Goal: Transaction & Acquisition: Purchase product/service

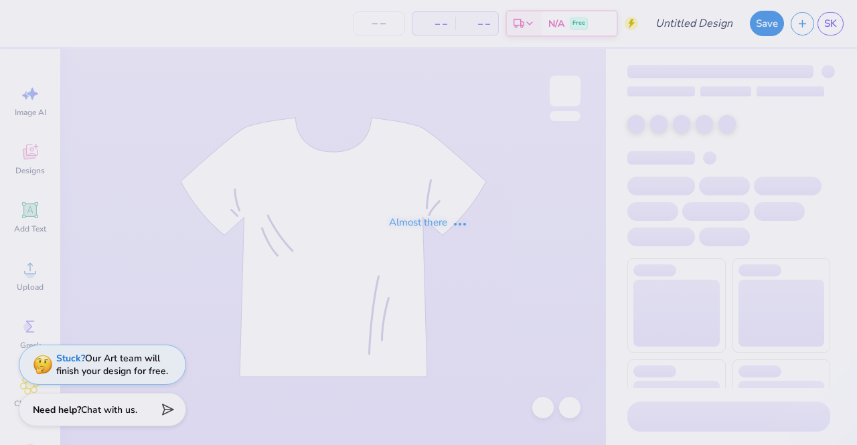
type input "Demo"
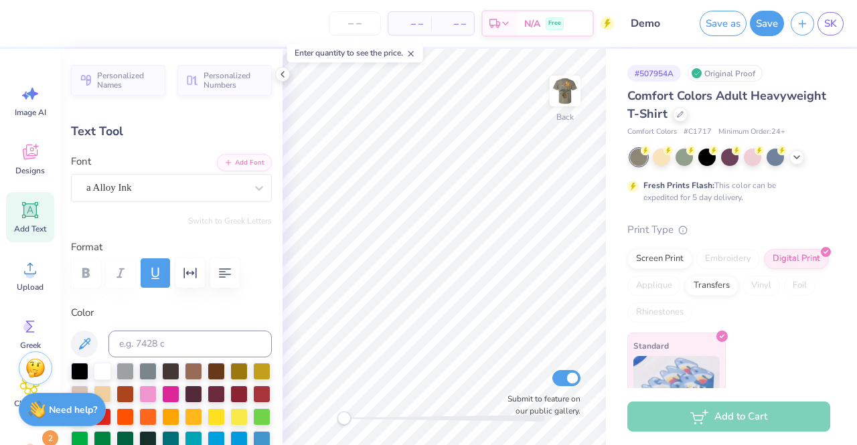
scroll to position [42, 0]
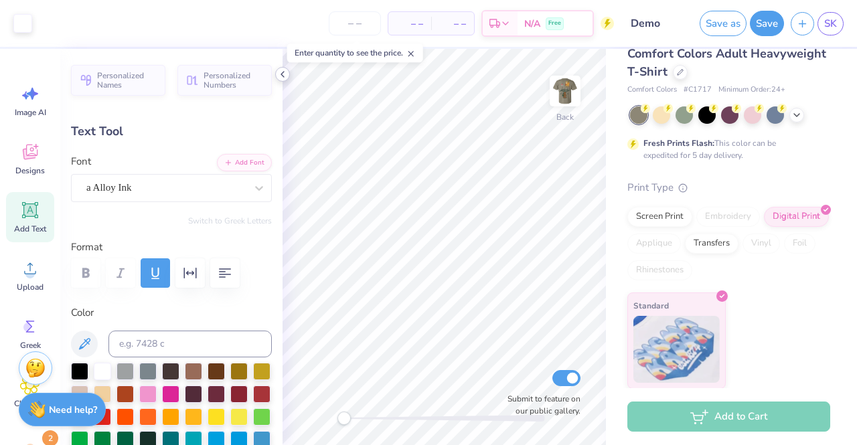
click at [279, 73] on icon at bounding box center [282, 74] width 11 height 11
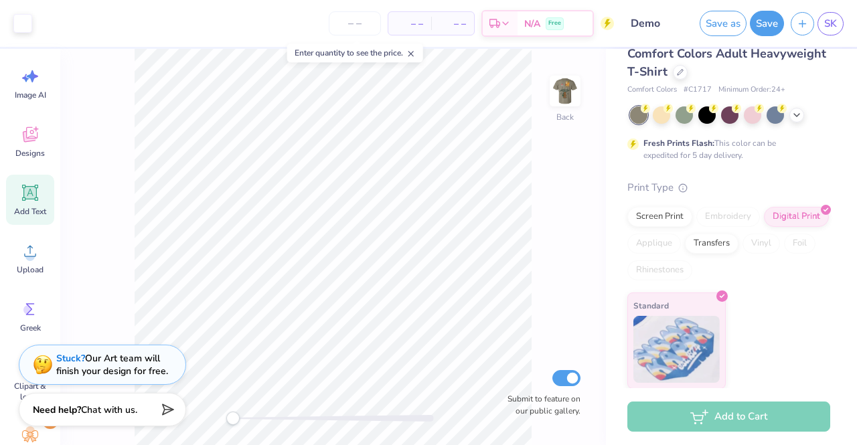
scroll to position [0, 0]
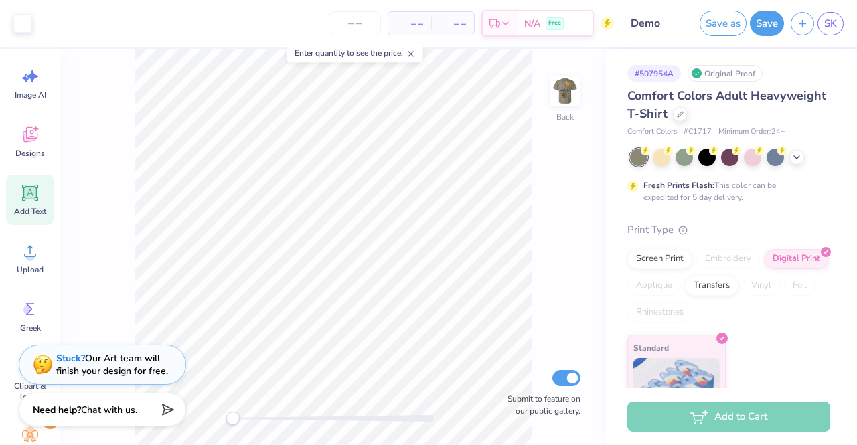
click at [388, 49] on div "Enter quantity to see the price." at bounding box center [355, 53] width 136 height 19
click at [427, 25] on div "– – Per Item" at bounding box center [409, 23] width 43 height 23
click at [361, 30] on input "number" at bounding box center [355, 23] width 52 height 24
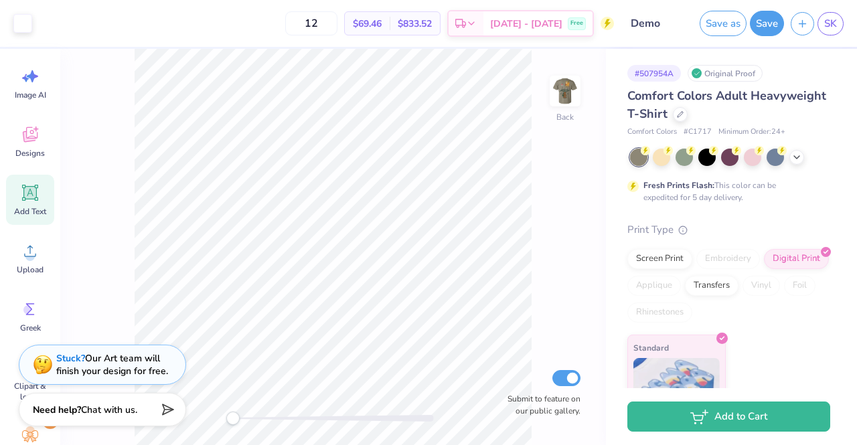
type input "1"
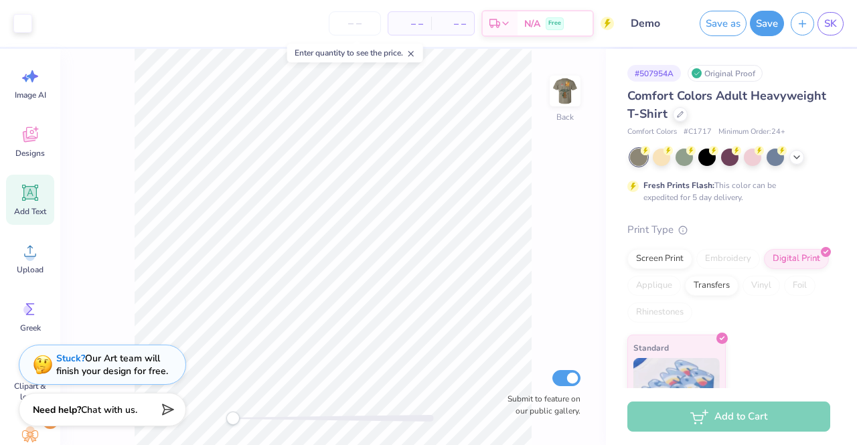
type input "1"
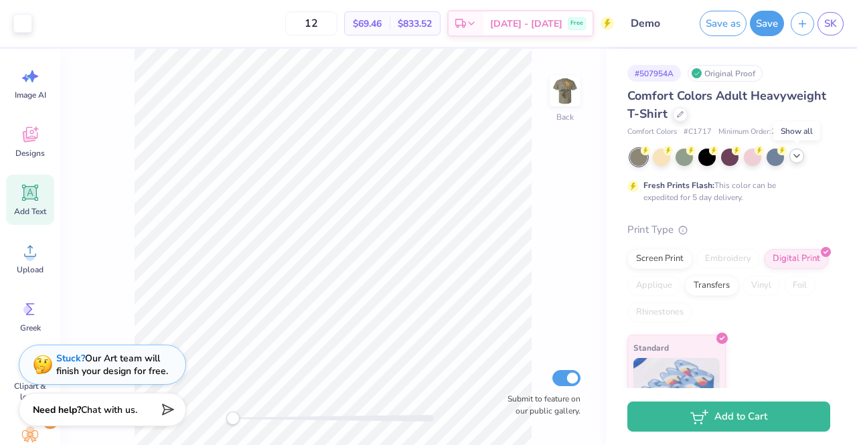
type input "12"
click at [793, 155] on icon at bounding box center [796, 156] width 11 height 11
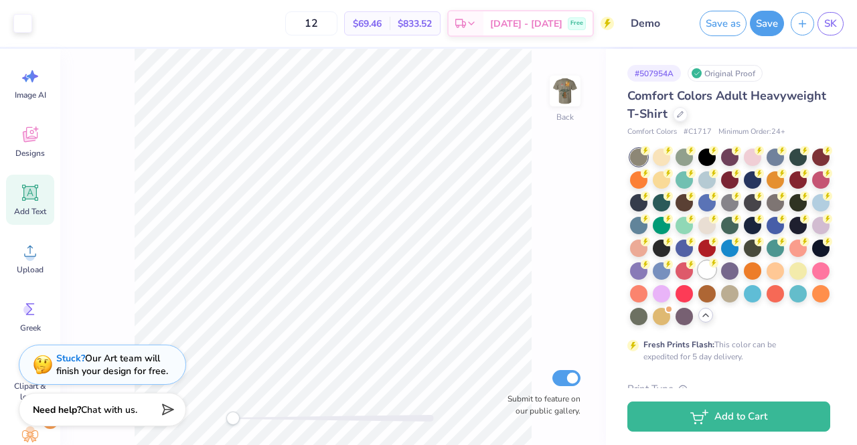
click at [698, 278] on div at bounding box center [706, 269] width 17 height 17
click at [380, 27] on span "$69.46" at bounding box center [367, 24] width 29 height 14
click at [414, 25] on div "$833.52 Total" at bounding box center [415, 23] width 50 height 23
click at [417, 26] on div "$833.52 Total" at bounding box center [415, 23] width 50 height 23
click at [425, 26] on span "$833.52" at bounding box center [415, 24] width 34 height 14
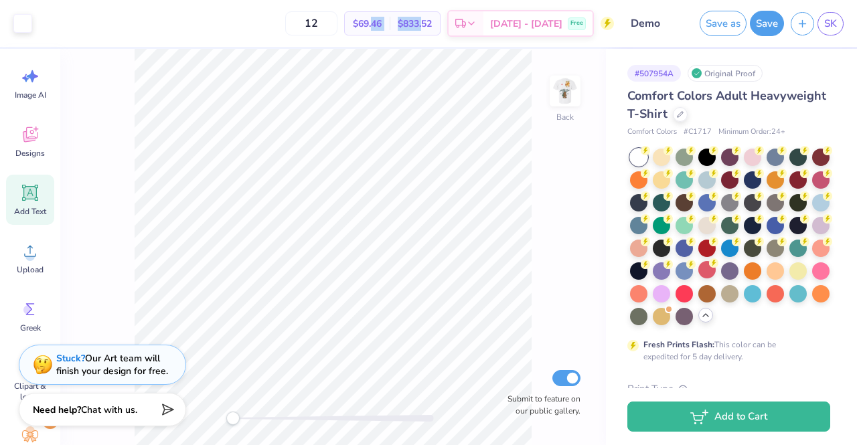
drag, startPoint x: 446, startPoint y: 27, endPoint x: 392, endPoint y: 26, distance: 54.2
click at [392, 26] on div "$69.46 Per Item $833.52 Total" at bounding box center [392, 23] width 96 height 24
click at [390, 22] on div "$69.46 Per Item" at bounding box center [367, 23] width 45 height 23
drag, startPoint x: 432, startPoint y: 23, endPoint x: 421, endPoint y: 22, distance: 10.8
click at [421, 22] on span "$833.52" at bounding box center [415, 24] width 34 height 14
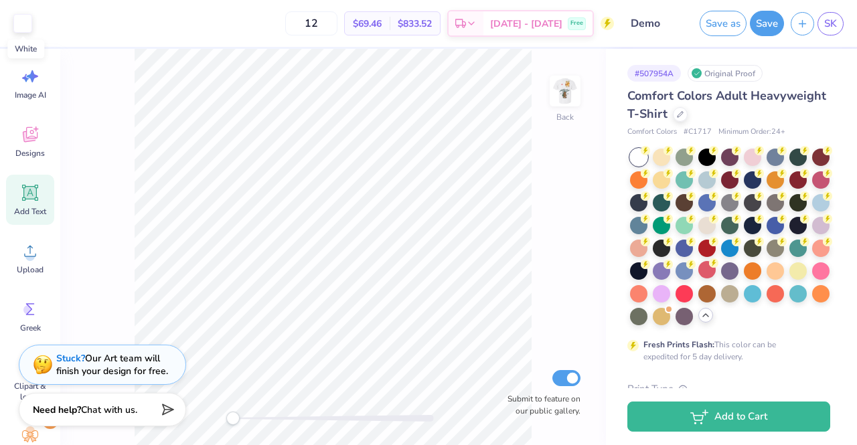
drag, startPoint x: 24, startPoint y: 24, endPoint x: 82, endPoint y: 43, distance: 61.2
click at [82, 43] on div "Art colors 12 $69.46 Per Item $833.52 Total Est. Delivery Oct 18 - 21 Free Desi…" at bounding box center [428, 23] width 857 height 47
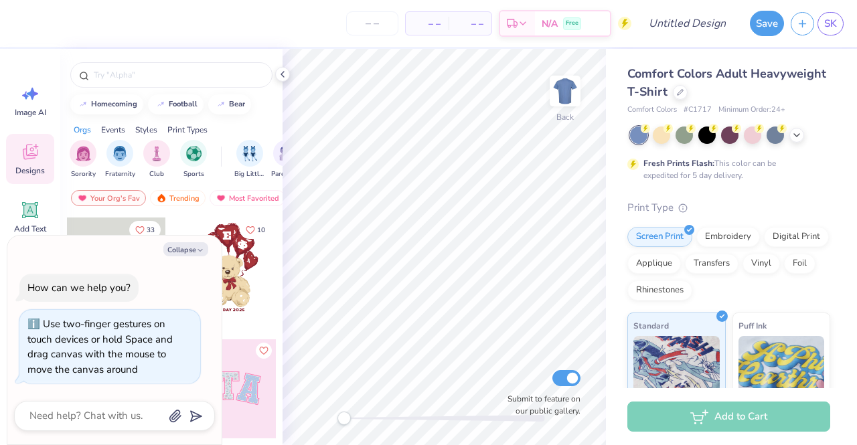
drag, startPoint x: 342, startPoint y: 415, endPoint x: 273, endPoint y: 411, distance: 69.1
click at [273, 411] on div "– – Per Item – – Total Est. Delivery N/A Free Design Title Save SK Image AI Des…" at bounding box center [428, 222] width 857 height 445
click at [566, 90] on img at bounding box center [565, 91] width 54 height 54
click at [568, 94] on img at bounding box center [565, 91] width 54 height 54
click at [195, 254] on button "Collapse" at bounding box center [185, 249] width 45 height 14
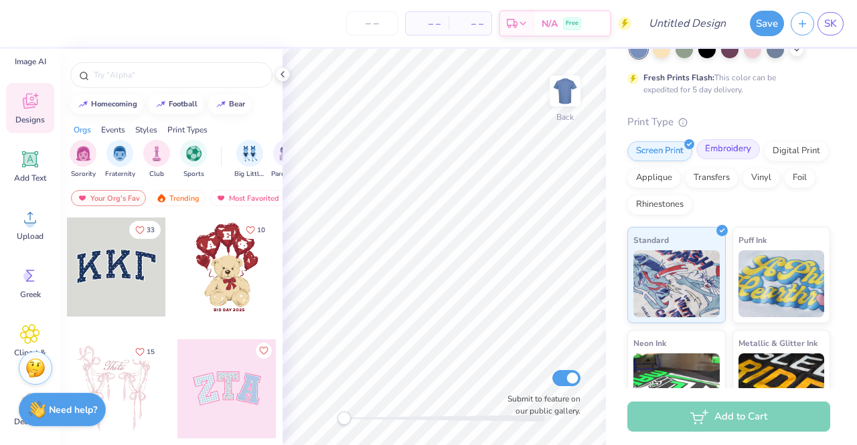
scroll to position [82, 0]
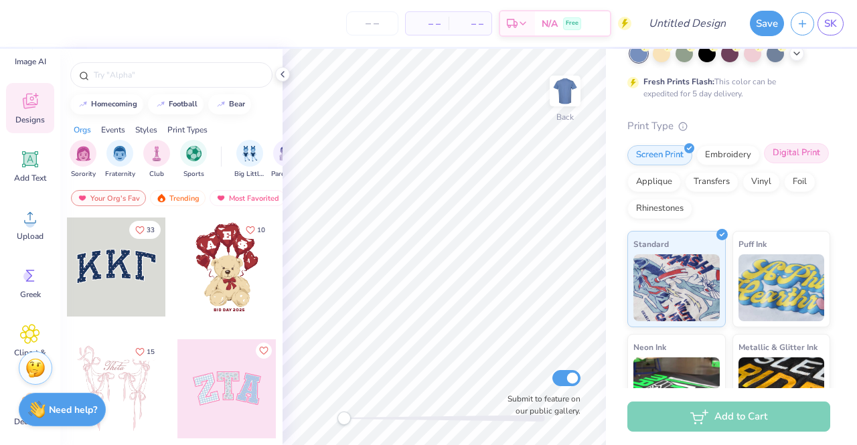
click at [764, 163] on div "Digital Print" at bounding box center [796, 153] width 65 height 20
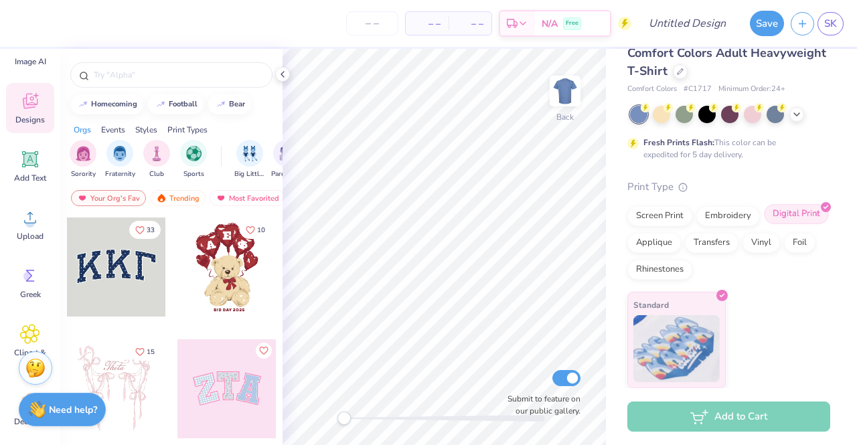
scroll to position [20, 0]
click at [657, 219] on div "Screen Print" at bounding box center [659, 215] width 65 height 20
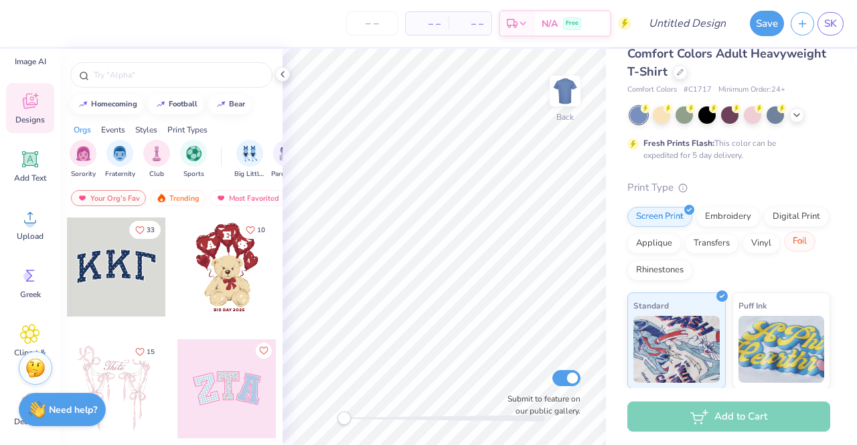
click at [784, 252] on div "Foil" at bounding box center [799, 242] width 31 height 20
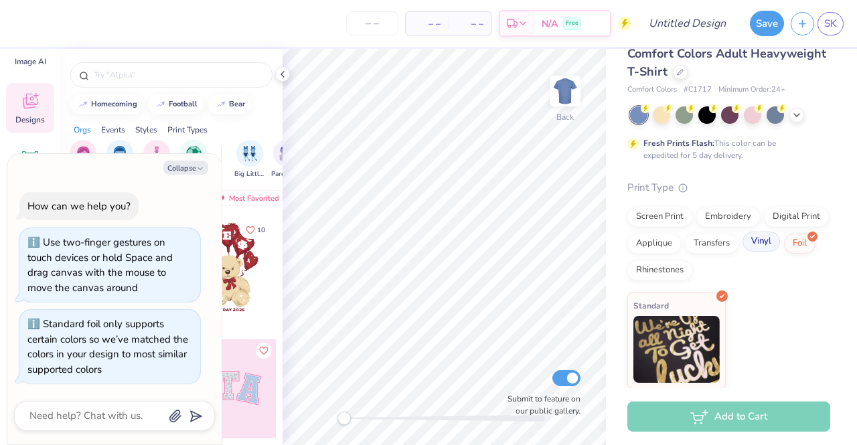
click at [742, 252] on div "Vinyl" at bounding box center [760, 242] width 37 height 20
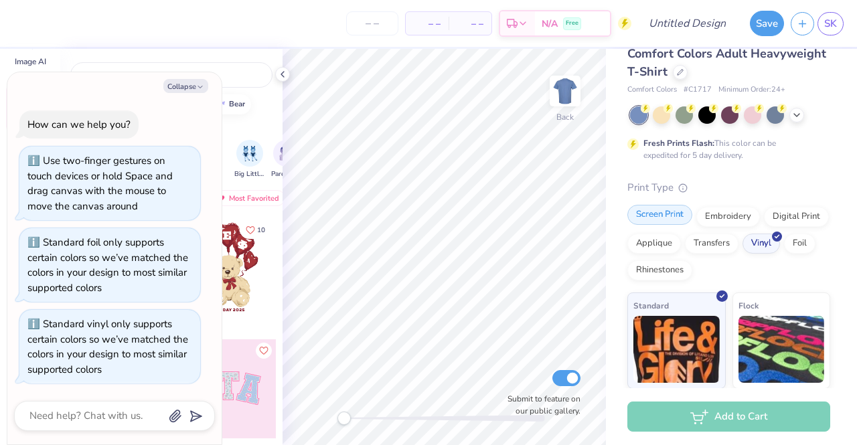
click at [664, 212] on div "Screen Print" at bounding box center [659, 215] width 65 height 20
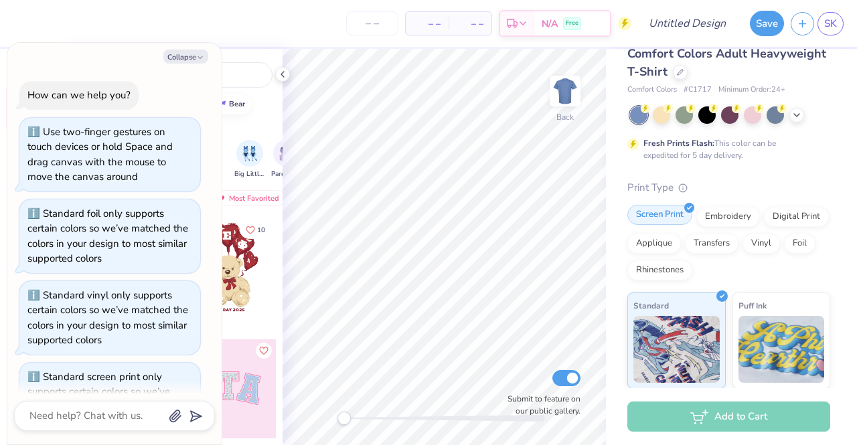
scroll to position [52, 0]
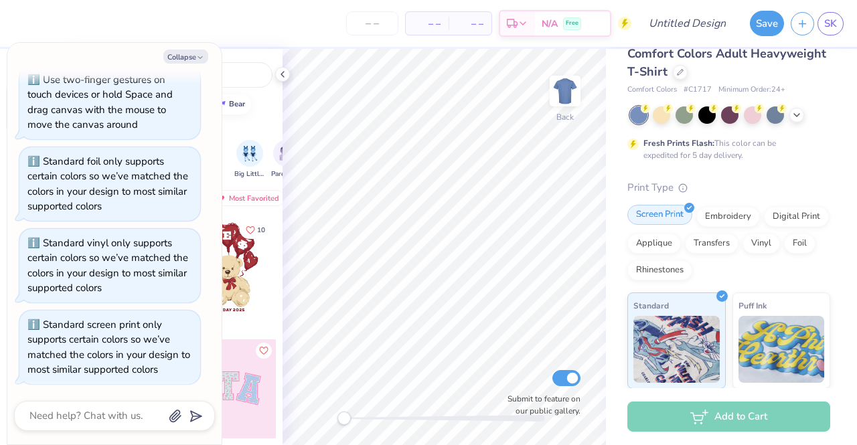
type textarea "x"
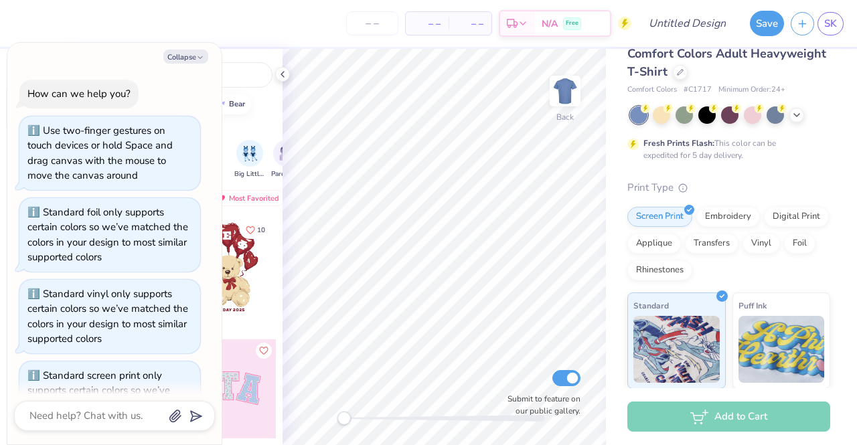
scroll to position [52, 0]
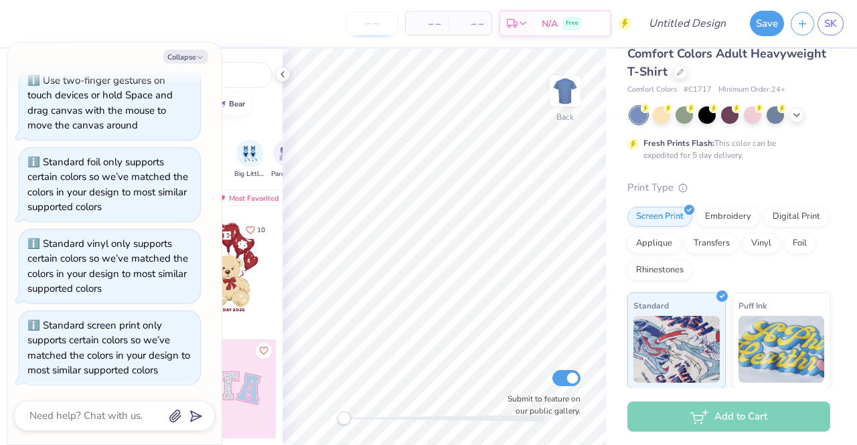
click at [380, 27] on input "number" at bounding box center [372, 23] width 52 height 24
type input "12"
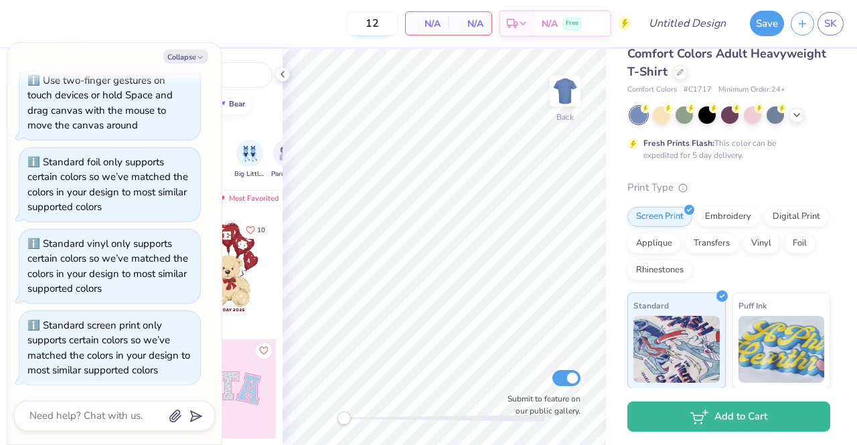
type textarea "x"
type input "12"
click at [191, 56] on button "Collapse" at bounding box center [185, 57] width 45 height 14
type textarea "x"
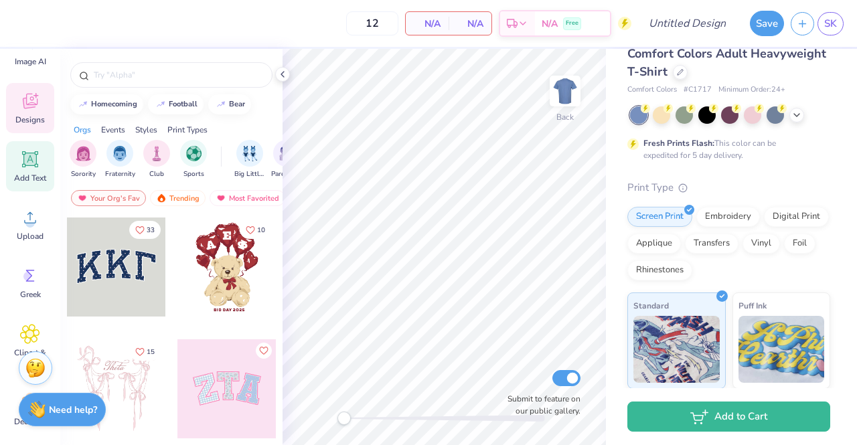
click at [32, 159] on icon at bounding box center [30, 159] width 13 height 13
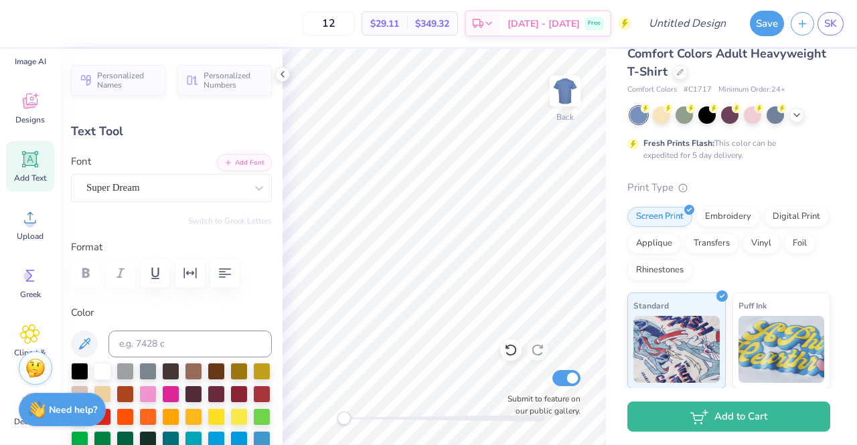
scroll to position [11, 1]
type textarea "DECA"
click at [299, 29] on div "12 $29.11 Per Item $349.32 Total Est. Delivery Oct 11 - 14 Free" at bounding box center [335, 23] width 592 height 47
type input "5.52"
type input "3.37"
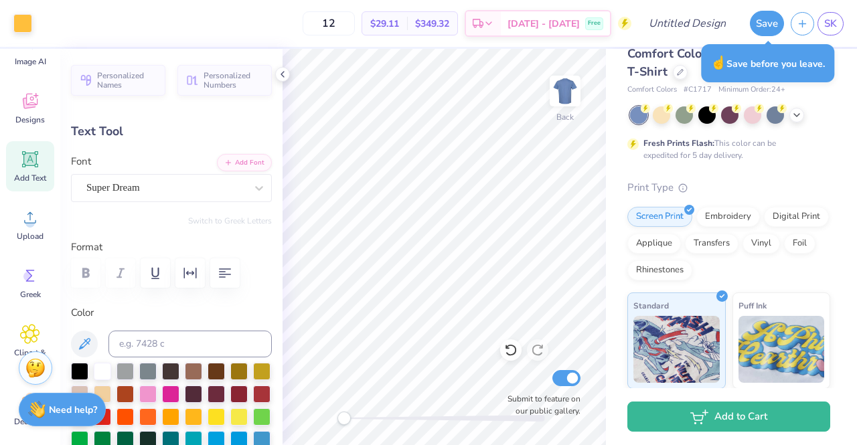
click at [281, 21] on div "12 $29.11 Per Item $349.32 Total Est. Delivery Oct 11 - 14 Free" at bounding box center [335, 23] width 592 height 47
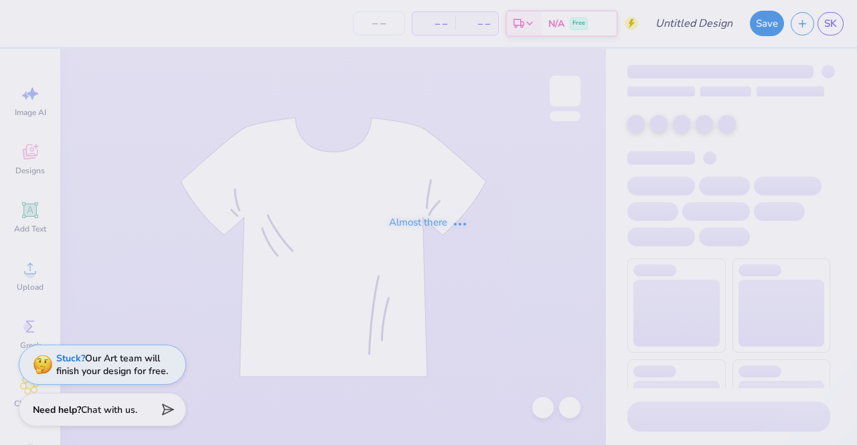
type input "Demo"
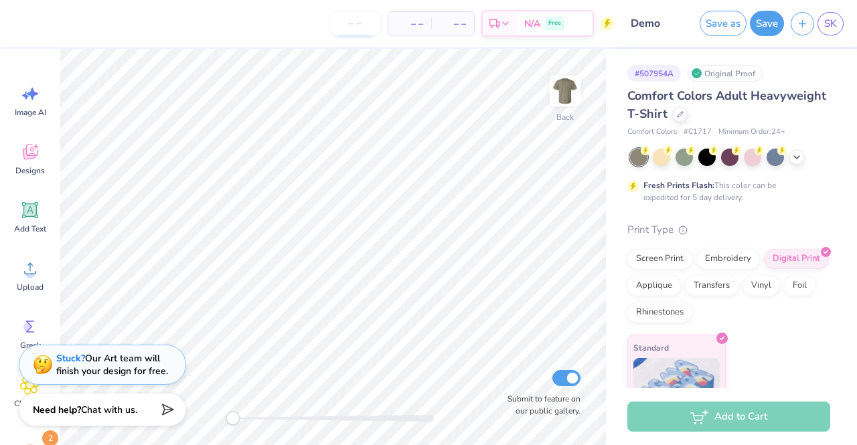
click at [367, 25] on input "number" at bounding box center [355, 23] width 52 height 24
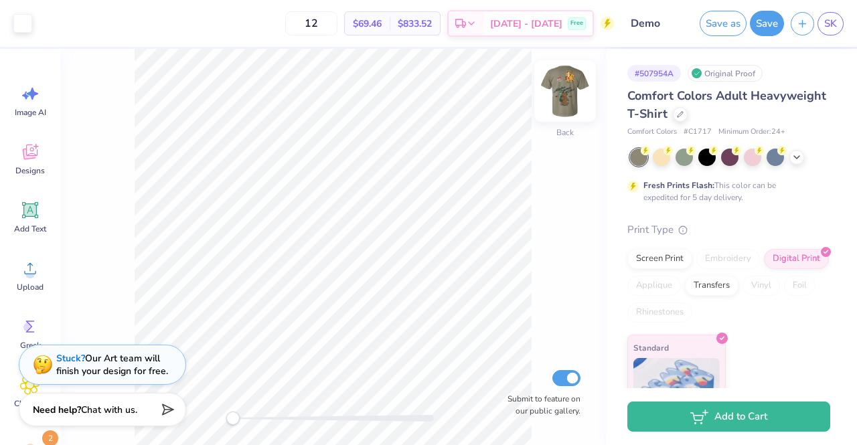
type input "12"
click at [566, 92] on img at bounding box center [565, 91] width 54 height 54
click at [566, 92] on img at bounding box center [565, 91] width 27 height 27
click at [677, 252] on div "Screen Print" at bounding box center [659, 257] width 65 height 20
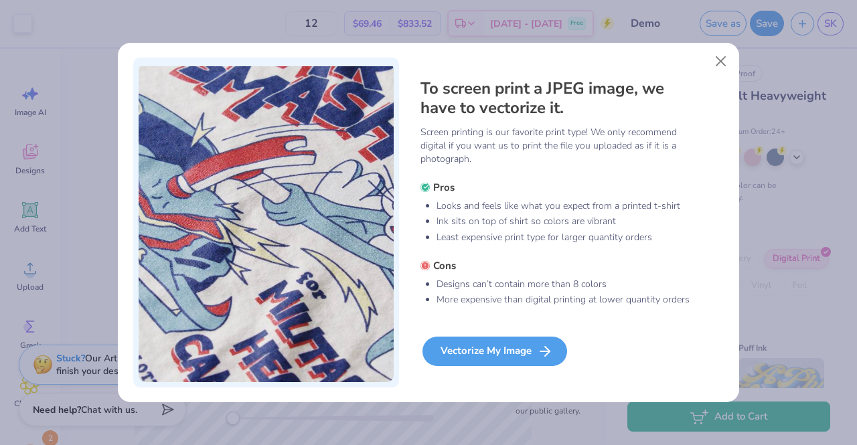
click at [514, 353] on div "Vectorize My Image" at bounding box center [494, 351] width 145 height 29
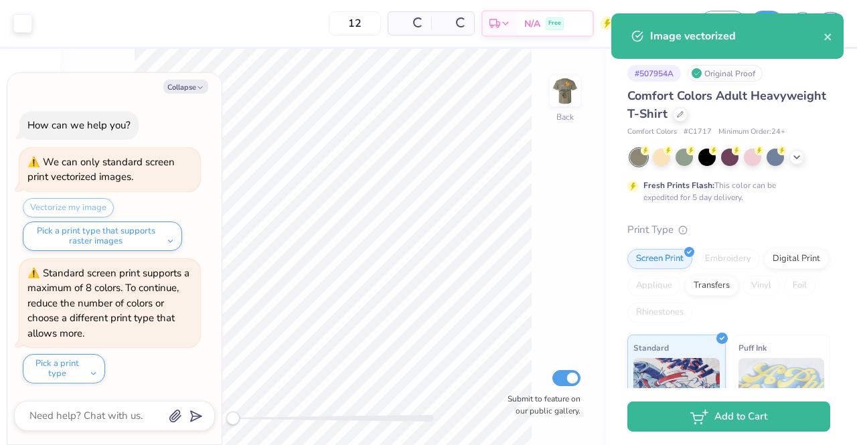
type textarea "x"
click at [372, 26] on input "12" at bounding box center [355, 23] width 52 height 24
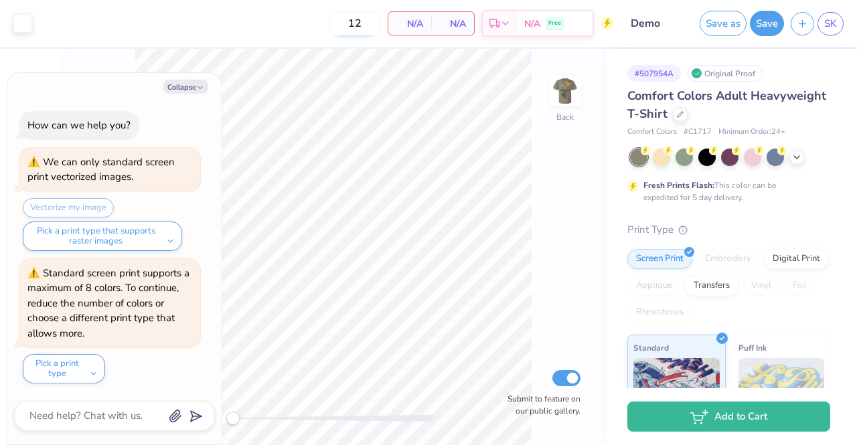
type input "1"
type textarea "x"
type input "12"
type textarea "x"
drag, startPoint x: 473, startPoint y: 33, endPoint x: 534, endPoint y: 45, distance: 62.6
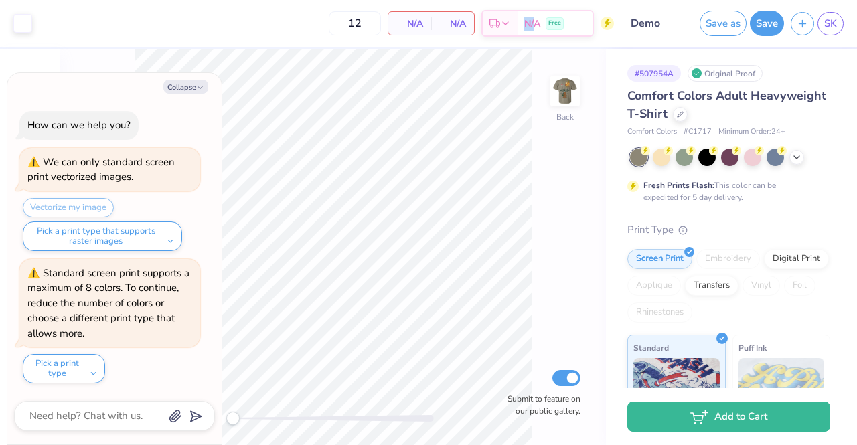
click at [534, 45] on div "12 N/A Per Item N/A Total Est. Delivery N/A Free" at bounding box center [326, 23] width 575 height 47
